Goal: Information Seeking & Learning: Learn about a topic

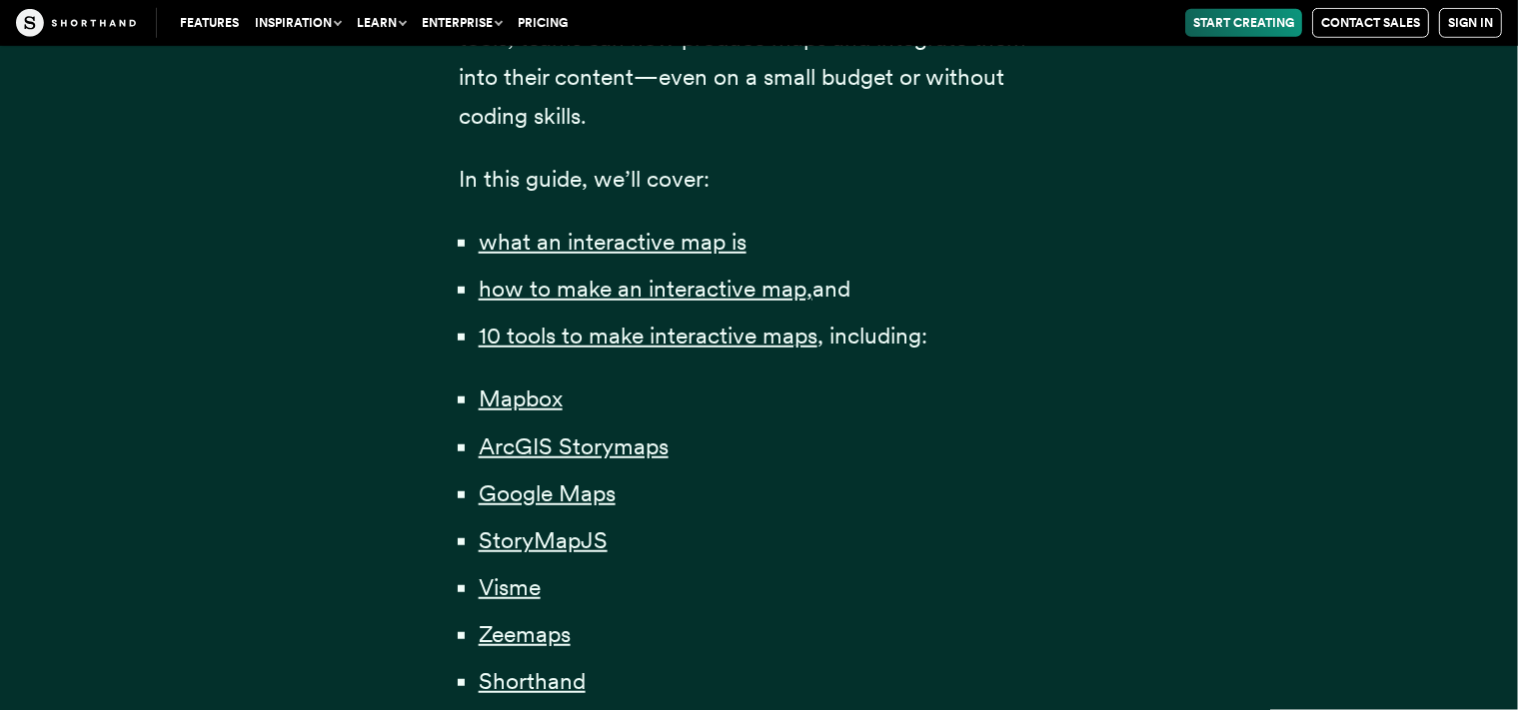
scroll to position [1347, 0]
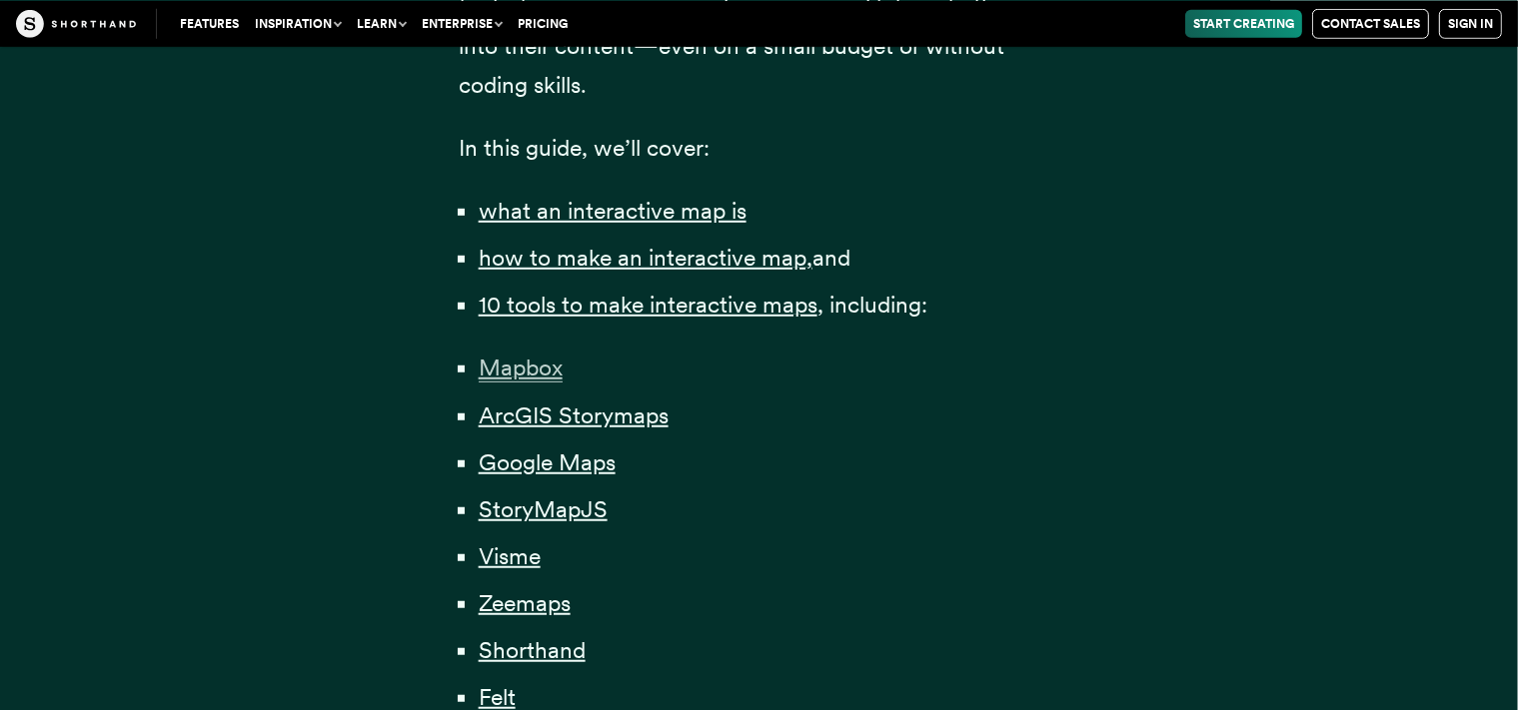
click at [534, 360] on span "Mapbox" at bounding box center [521, 367] width 84 height 29
click at [507, 556] on span "Visme" at bounding box center [510, 556] width 62 height 29
click at [526, 512] on span "StoryMapJS" at bounding box center [543, 509] width 129 height 29
click at [504, 618] on span "Zeemaps" at bounding box center [525, 603] width 92 height 29
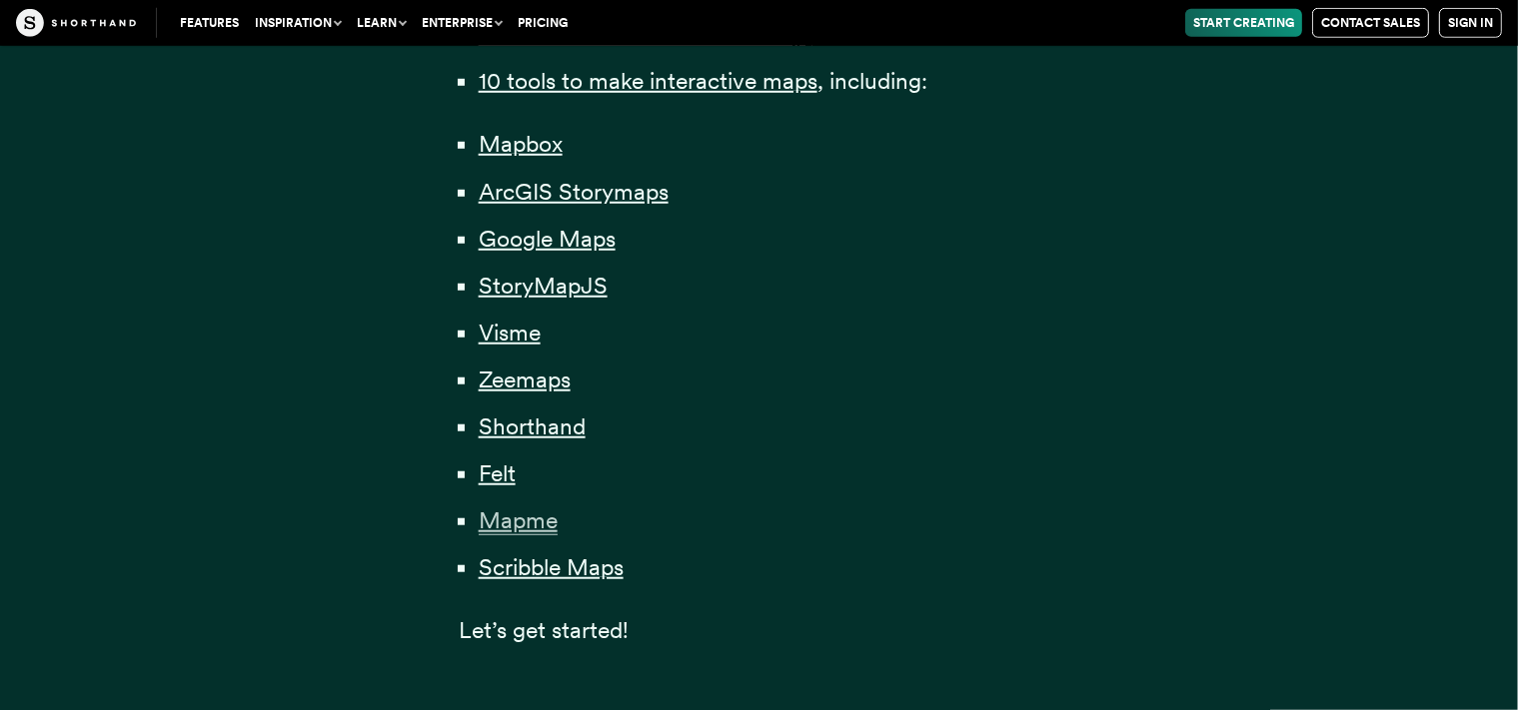
click at [502, 527] on span "Mapme" at bounding box center [518, 521] width 79 height 29
click at [557, 582] on span "Scribble Maps" at bounding box center [551, 568] width 145 height 29
click at [492, 480] on span "Felt" at bounding box center [497, 474] width 37 height 29
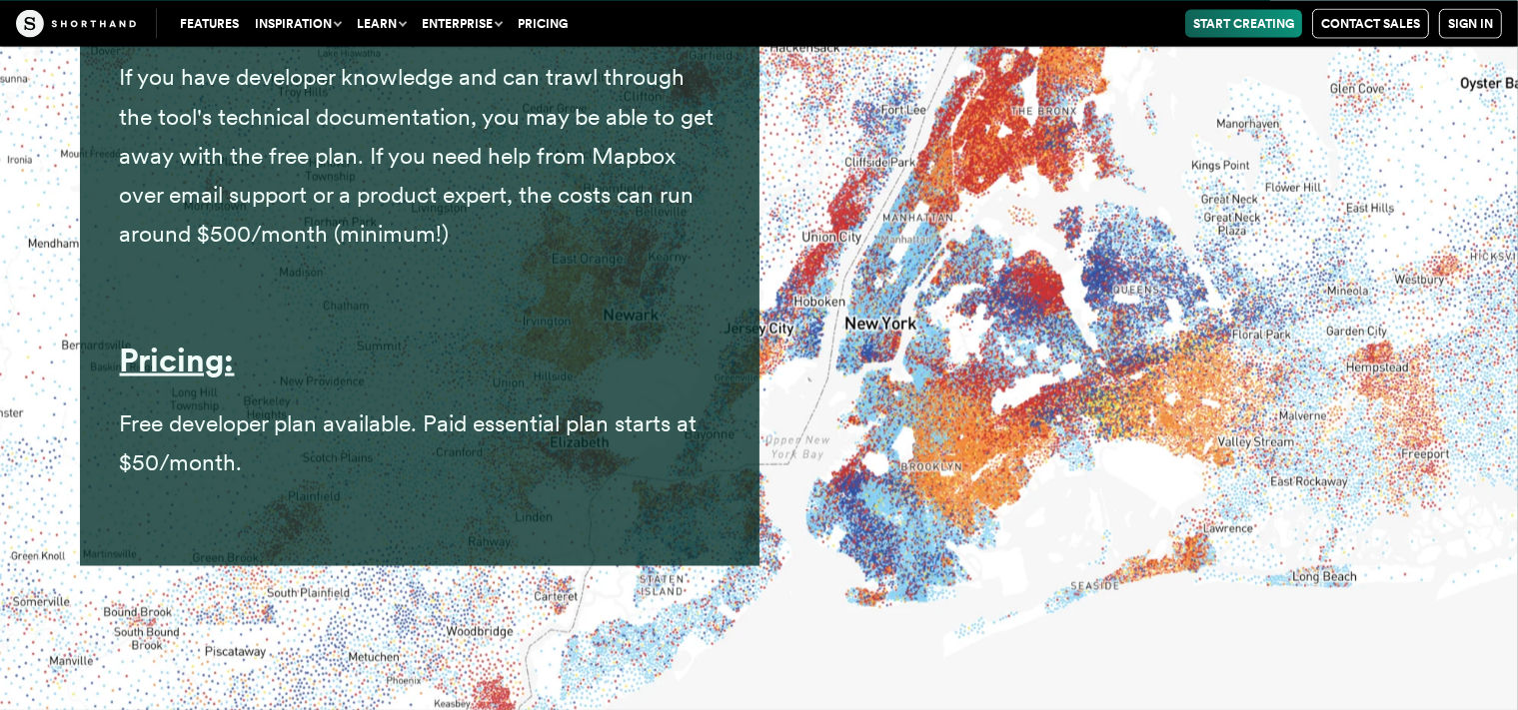
scroll to position [10614, 0]
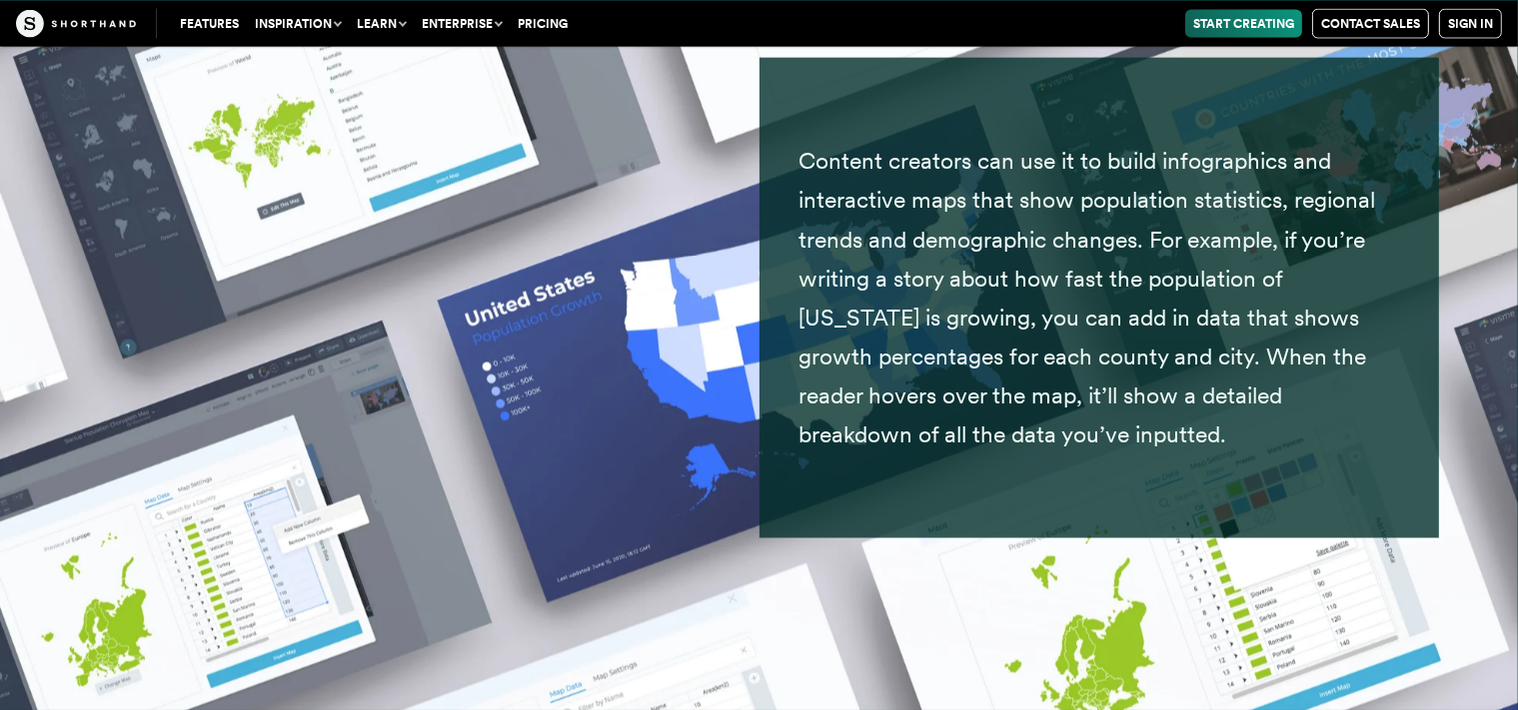
scroll to position [25747, 0]
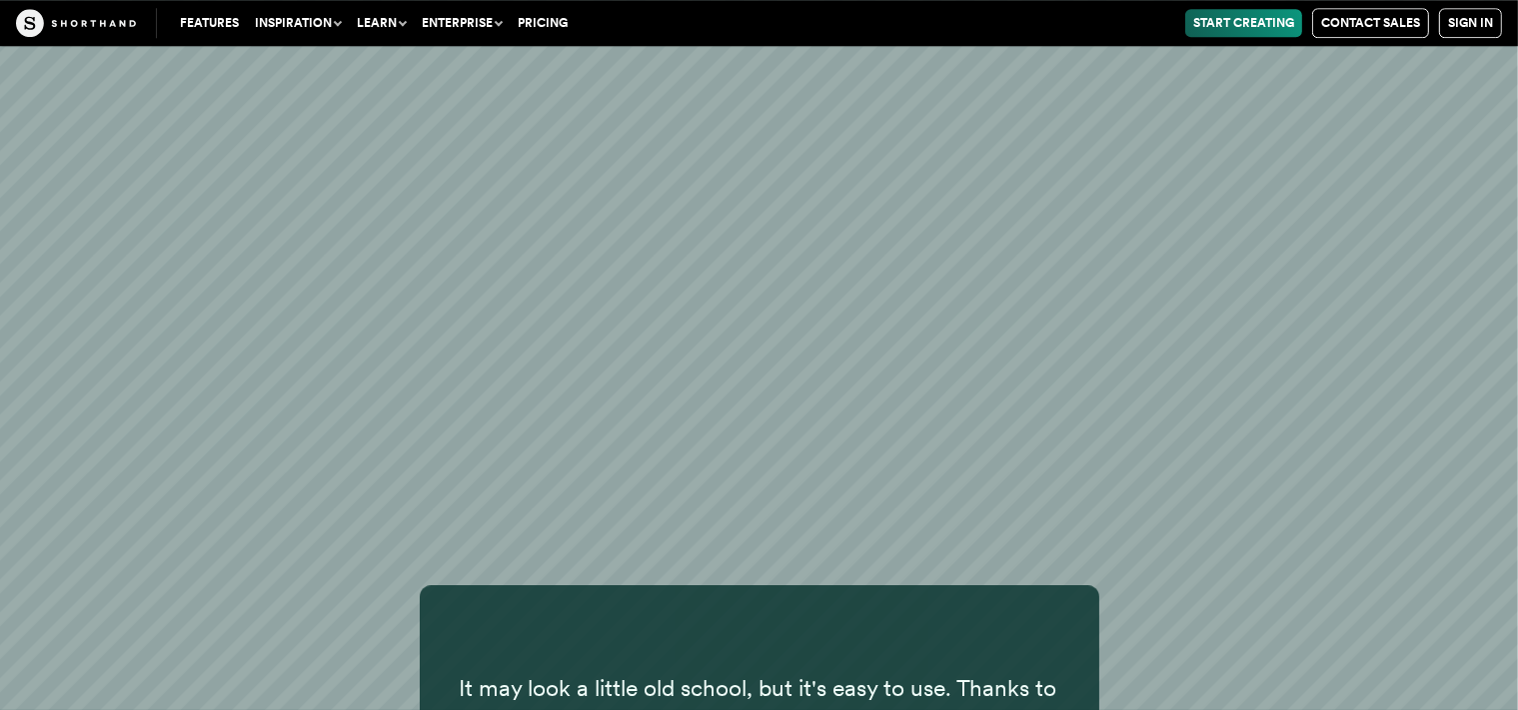
scroll to position [20917, 0]
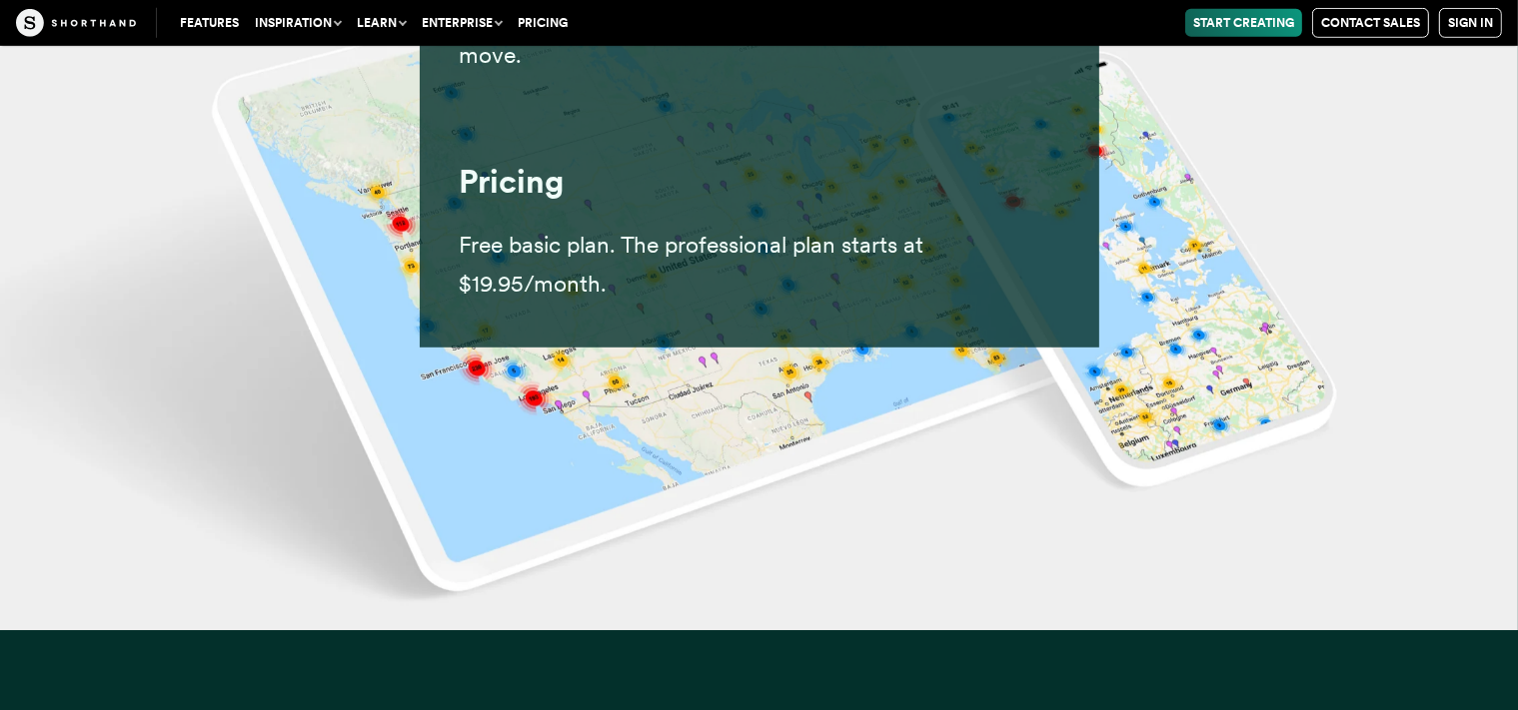
scroll to position [31537, 0]
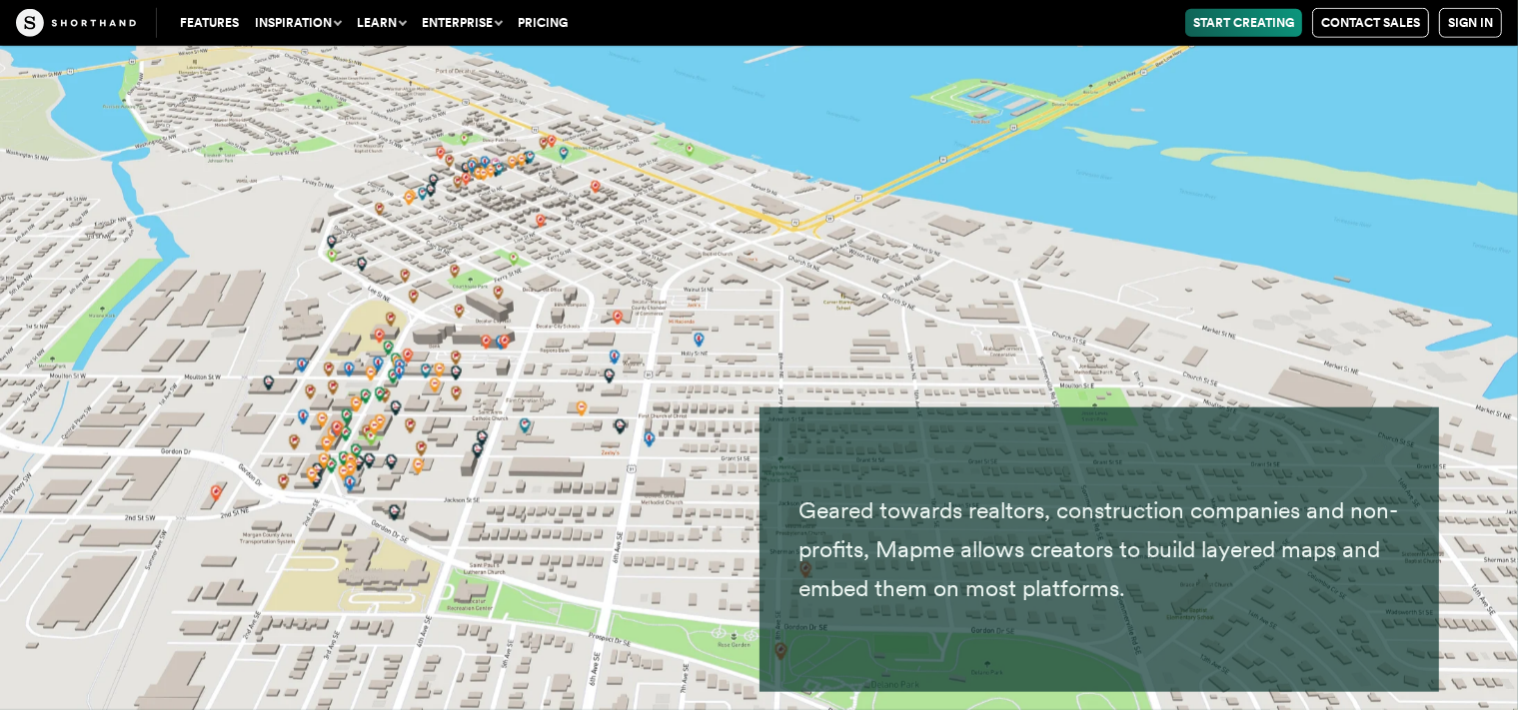
scroll to position [39927, 0]
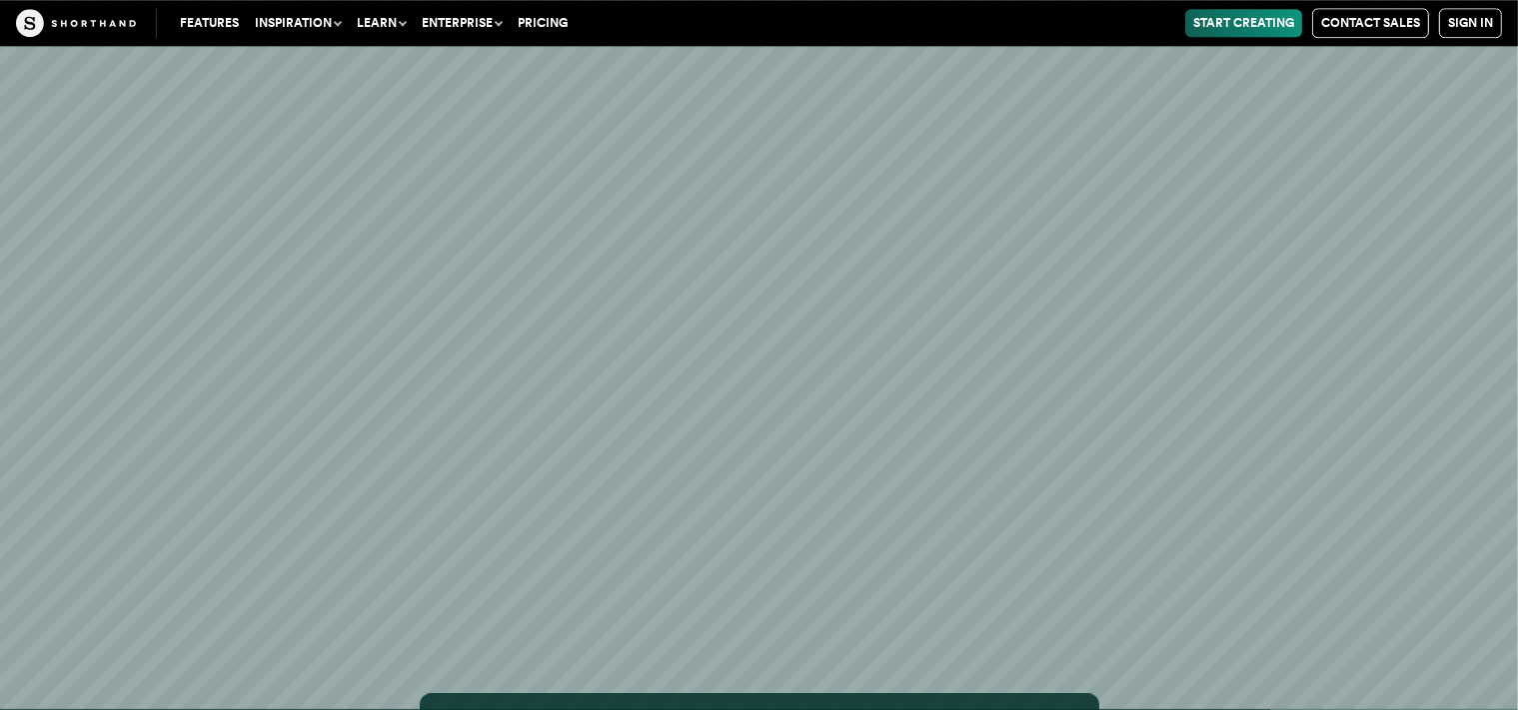
scroll to position [43456, 0]
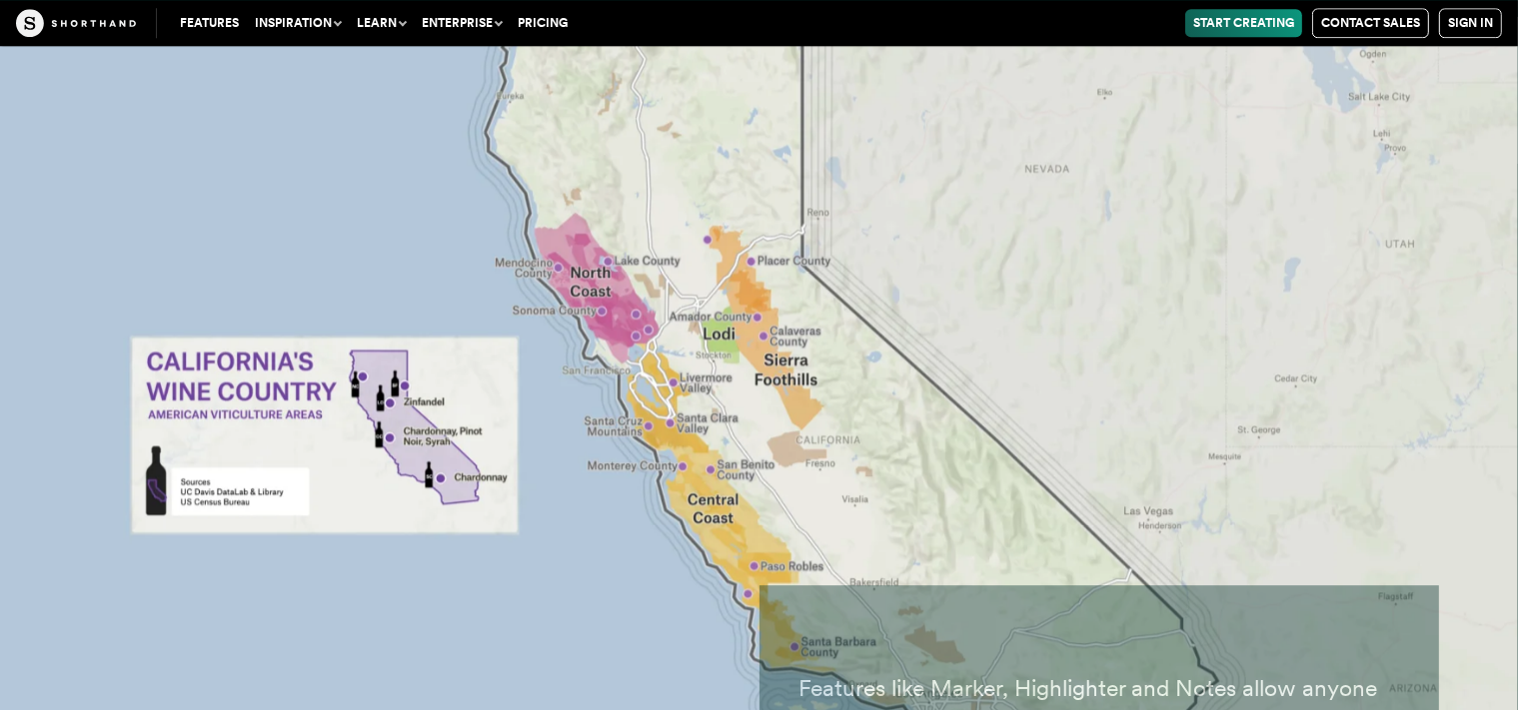
scroll to position [35838, 0]
